Goal: Find specific page/section: Find specific page/section

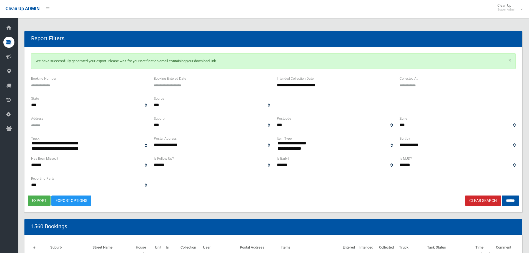
select select
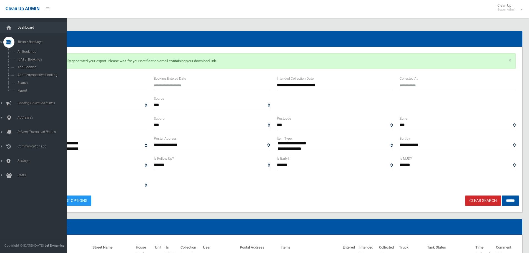
click at [20, 26] on span "Dashboard" at bounding box center [43, 28] width 55 height 4
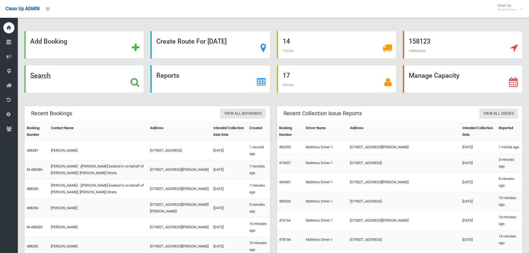
click at [136, 79] on icon at bounding box center [135, 81] width 9 height 9
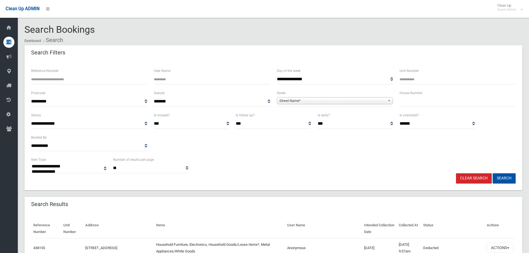
select select
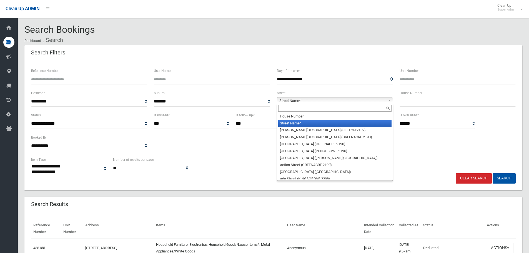
click at [335, 99] on span "Street Name*" at bounding box center [332, 100] width 106 height 7
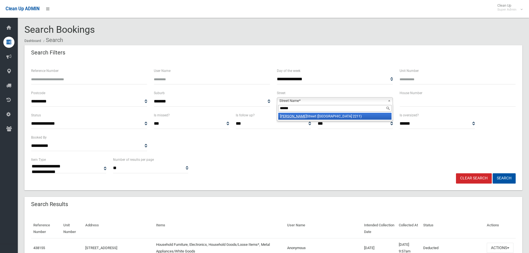
type input "******"
click at [328, 115] on li "[PERSON_NAME][GEOGRAPHIC_DATA] ([GEOGRAPHIC_DATA] 2211)" at bounding box center [334, 116] width 113 height 7
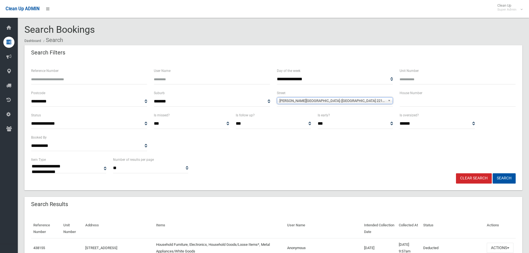
click at [431, 104] on input "text" at bounding box center [458, 101] width 116 height 10
type input "**"
click at [493, 173] on button "Search" at bounding box center [504, 178] width 23 height 10
click at [505, 178] on button "Search" at bounding box center [504, 178] width 23 height 10
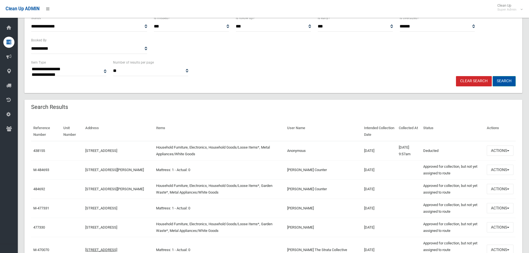
scroll to position [111, 0]
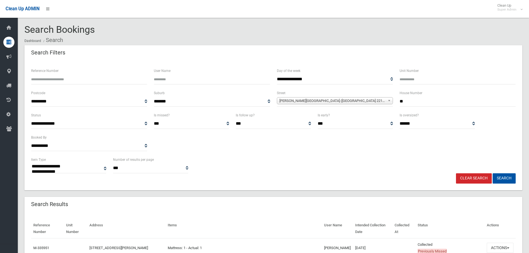
select select
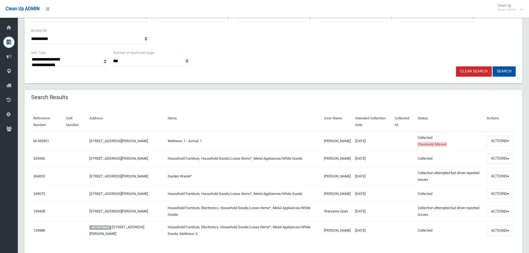
scroll to position [111, 0]
